Goal: Transaction & Acquisition: Purchase product/service

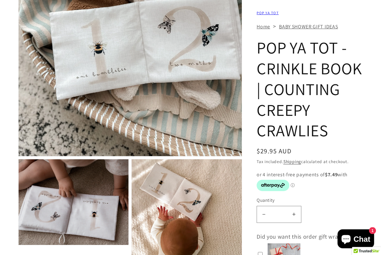
scroll to position [162, 0]
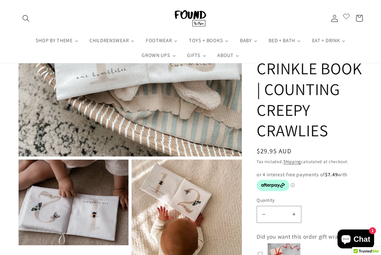
click at [339, 197] on label "Quantity" at bounding box center [310, 200] width 106 height 7
click at [287, 206] on input "*" at bounding box center [279, 214] width 16 height 17
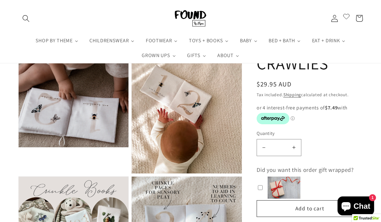
scroll to position [0, 0]
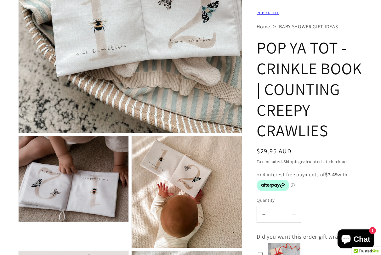
scroll to position [186, 0]
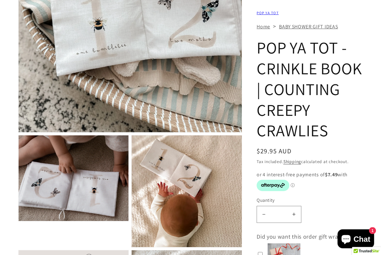
click at [329, 188] on p "or 4 interest-free payments of $7.49 with ⓘ" at bounding box center [310, 180] width 106 height 21
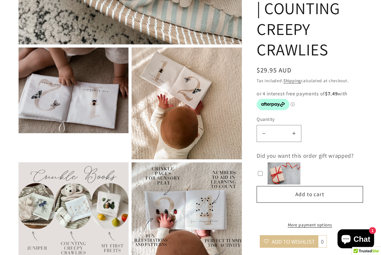
scroll to position [276, 0]
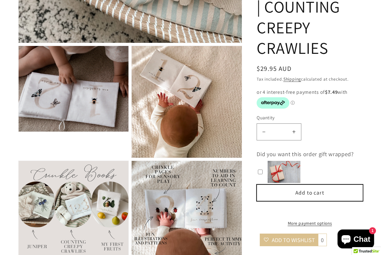
click at [310, 202] on button "Add to cart" at bounding box center [310, 193] width 106 height 17
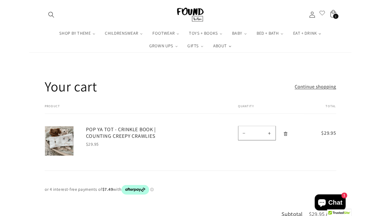
scroll to position [33, 0]
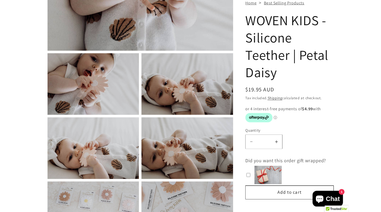
scroll to position [195, 0]
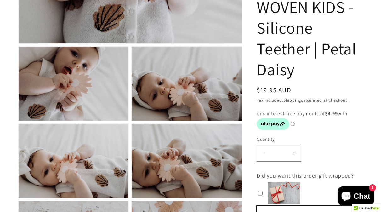
click at [301, 207] on button "Add to cart" at bounding box center [310, 214] width 106 height 17
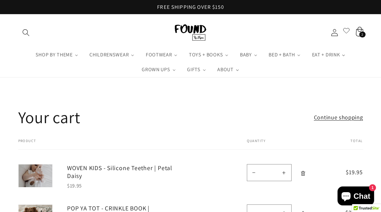
click at [362, 34] on span "2" at bounding box center [362, 34] width 2 height 6
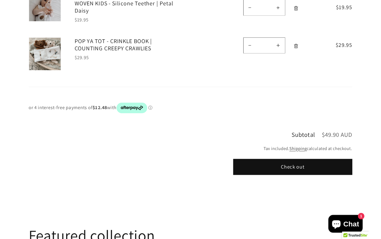
scroll to position [207, 0]
